Goal: Transaction & Acquisition: Subscribe to service/newsletter

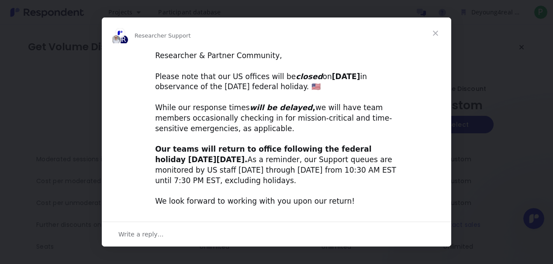
click at [436, 33] on span "Close" at bounding box center [435, 32] width 31 height 31
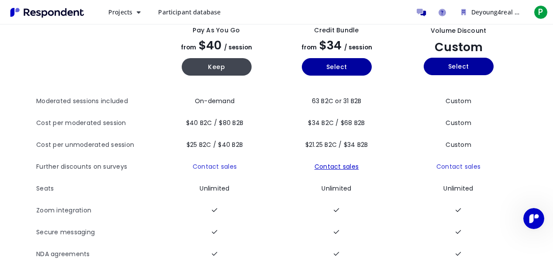
scroll to position [14, 0]
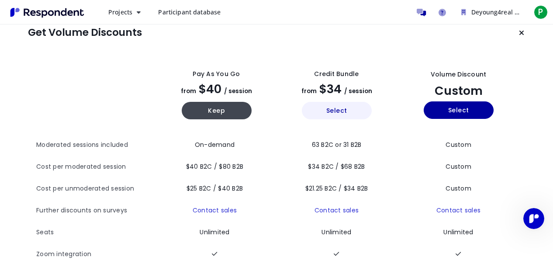
click at [342, 109] on button "Select" at bounding box center [337, 110] width 70 height 17
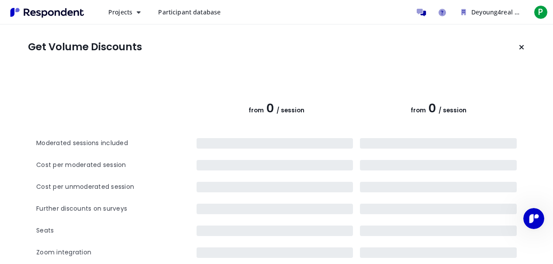
scroll to position [14, 0]
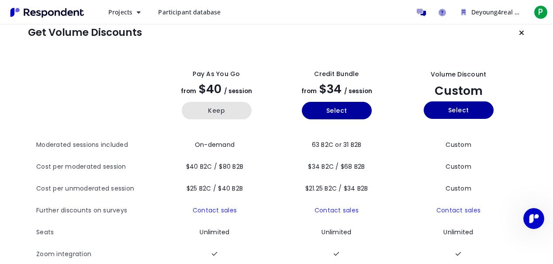
click at [205, 113] on button "Keep" at bounding box center [217, 110] width 70 height 17
click at [208, 109] on button "Keep" at bounding box center [217, 110] width 70 height 17
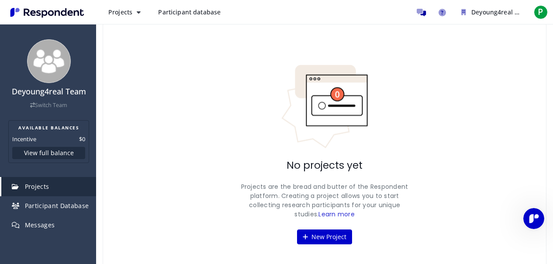
scroll to position [52, 0]
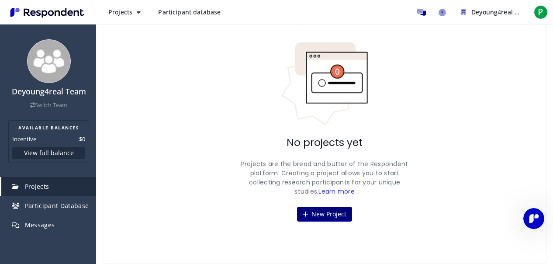
click at [333, 216] on button "New Project" at bounding box center [324, 214] width 55 height 15
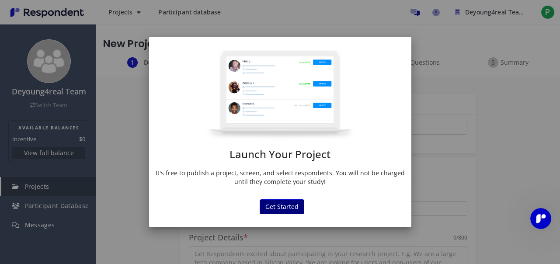
click at [295, 208] on button "Get Started" at bounding box center [281, 206] width 45 height 15
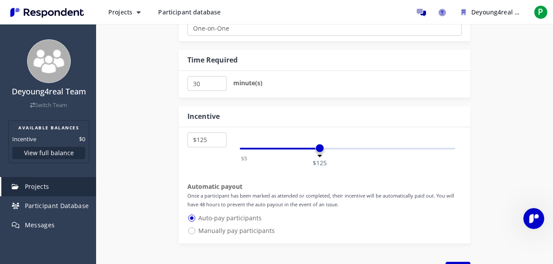
scroll to position [524, 0]
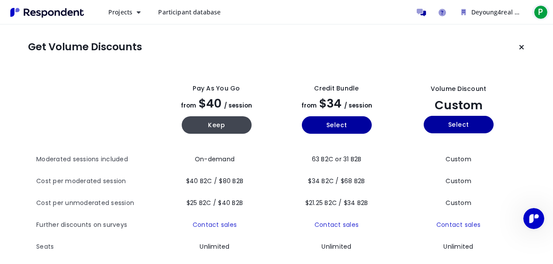
click at [539, 12] on span "P" at bounding box center [541, 12] width 14 height 14
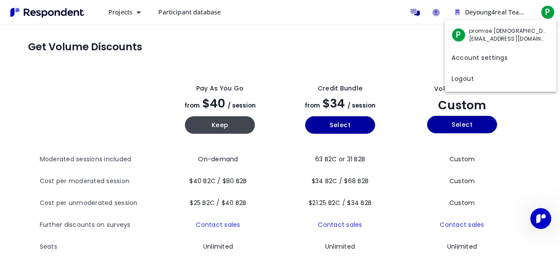
click at [437, 42] on md-backdrop at bounding box center [280, 132] width 560 height 264
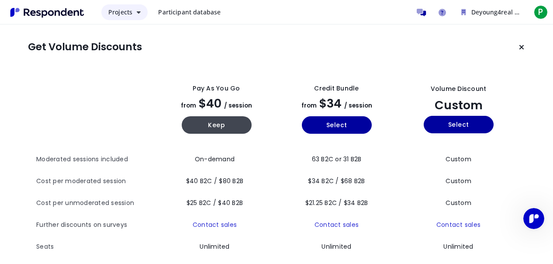
click at [138, 13] on icon "Main navigation" at bounding box center [139, 12] width 4 height 6
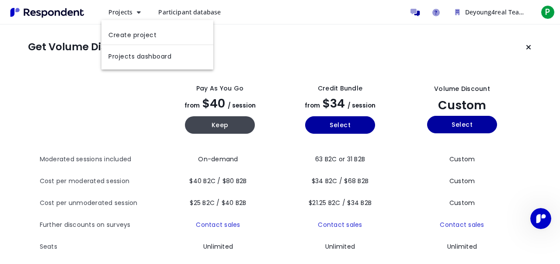
click at [225, 32] on md-backdrop at bounding box center [280, 132] width 560 height 264
